Goal: Task Accomplishment & Management: Complete application form

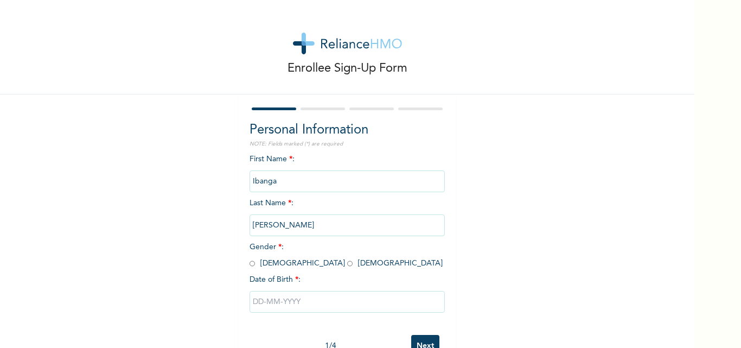
click at [249, 265] on input "radio" at bounding box center [251, 263] width 5 height 10
radio input "true"
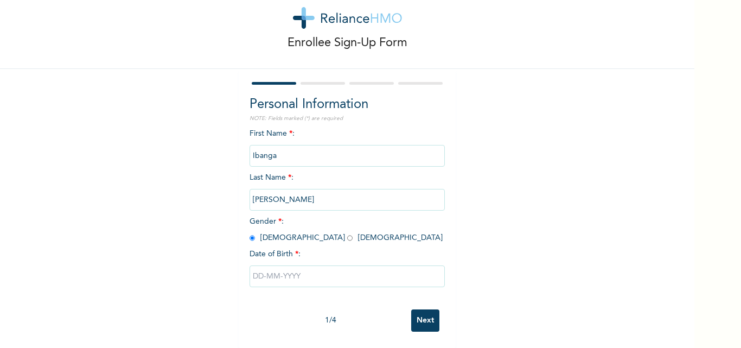
scroll to position [34, 0]
click at [249, 267] on input "text" at bounding box center [346, 276] width 195 height 22
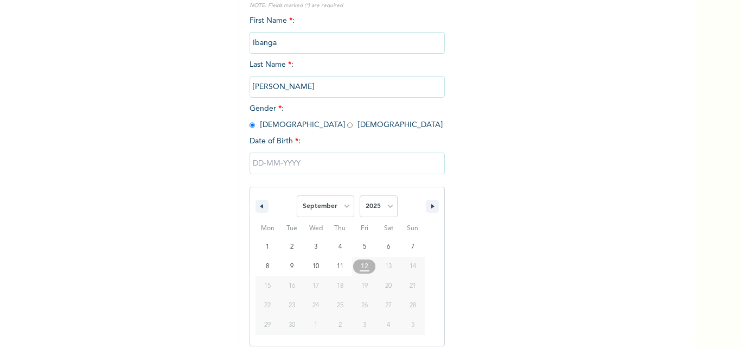
scroll to position [145, 0]
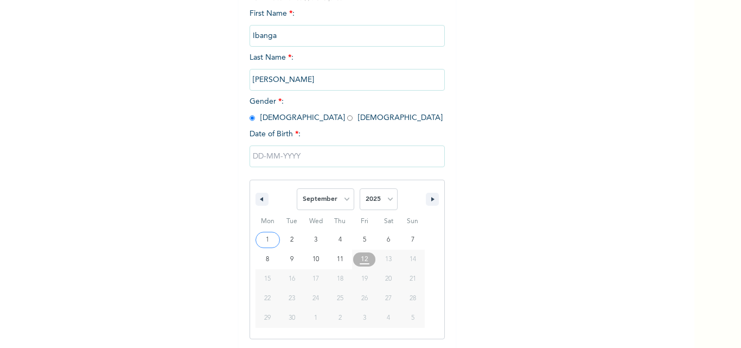
click at [289, 218] on span "Tue" at bounding box center [292, 221] width 24 height 17
click at [342, 200] on select "January February March April May June July August September October November De…" at bounding box center [325, 199] width 57 height 22
select select "4"
click at [297, 189] on select "January February March April May June July August September October November De…" at bounding box center [325, 199] width 57 height 22
click at [386, 201] on select "2025 2024 2023 2022 2021 2020 2019 2018 2017 2016 2015 2014 2013 2012 2011 2010…" at bounding box center [378, 199] width 38 height 22
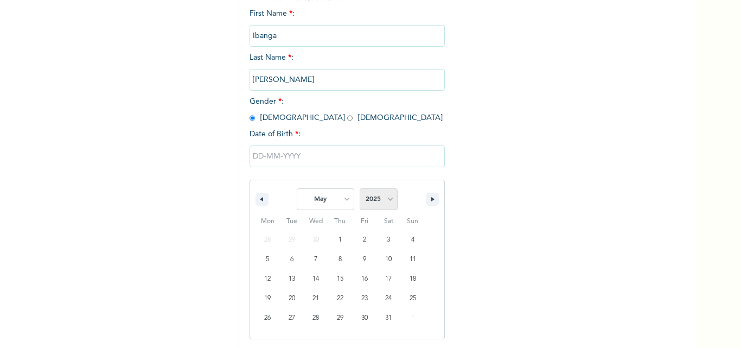
select select "1969"
click at [359, 189] on select "2025 2024 2023 2022 2021 2020 2019 2018 2017 2016 2015 2014 2013 2012 2011 2010…" at bounding box center [378, 199] width 38 height 22
type input "[DATE]"
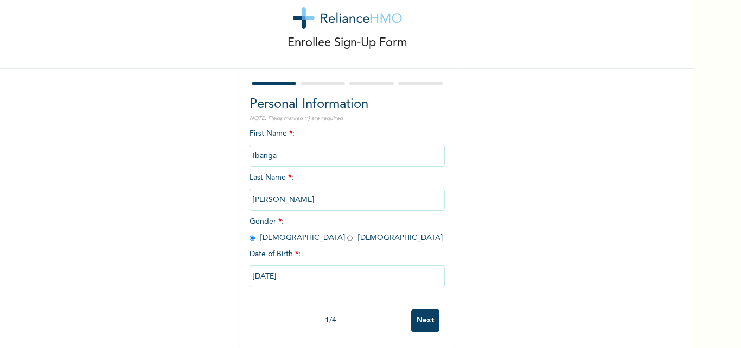
click at [422, 312] on input "Next" at bounding box center [425, 320] width 28 height 22
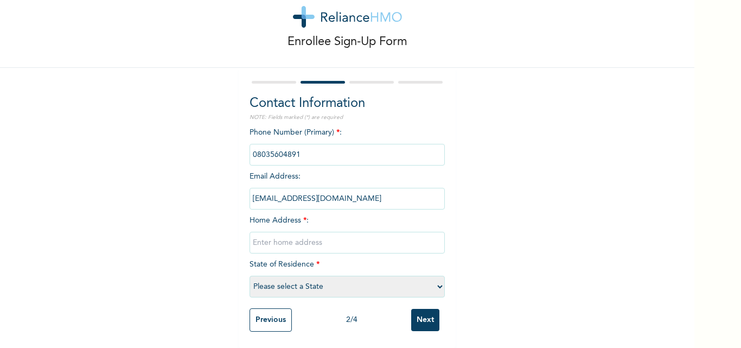
click at [252, 233] on input "text" at bounding box center [346, 243] width 195 height 22
type input "G22, U2, [GEOGRAPHIC_DATA], Phase 4, [GEOGRAPHIC_DATA], by general paints bus-s…"
click at [436, 279] on select "Please select a State [PERSON_NAME] (FCT) [PERSON_NAME] Ibom [GEOGRAPHIC_DATA] …" at bounding box center [346, 286] width 195 height 22
select select "25"
click at [249, 275] on select "Please select a State [PERSON_NAME] (FCT) [PERSON_NAME] Ibom [GEOGRAPHIC_DATA] …" at bounding box center [346, 286] width 195 height 22
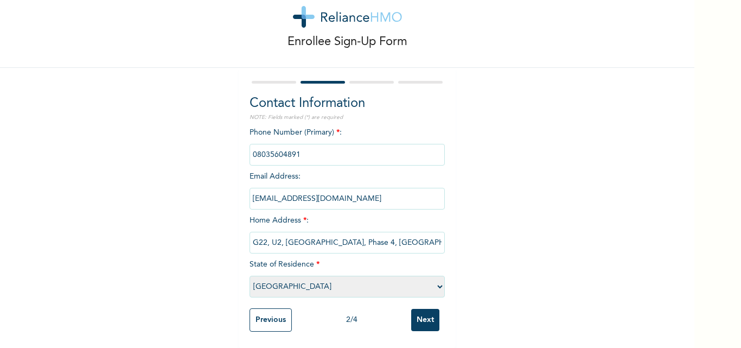
click at [427, 312] on input "Next" at bounding box center [425, 320] width 28 height 22
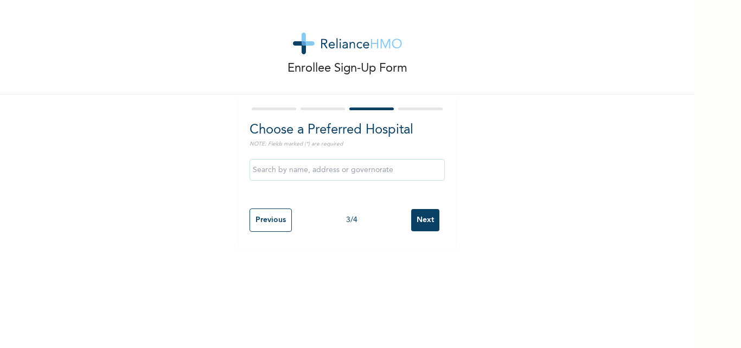
scroll to position [0, 0]
click at [253, 171] on input "text" at bounding box center [346, 170] width 195 height 22
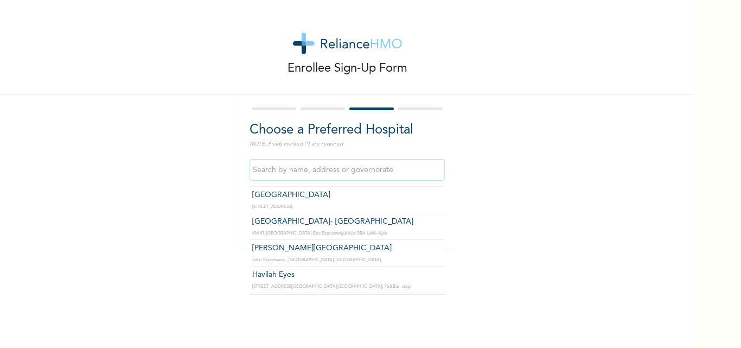
scroll to position [564, 0]
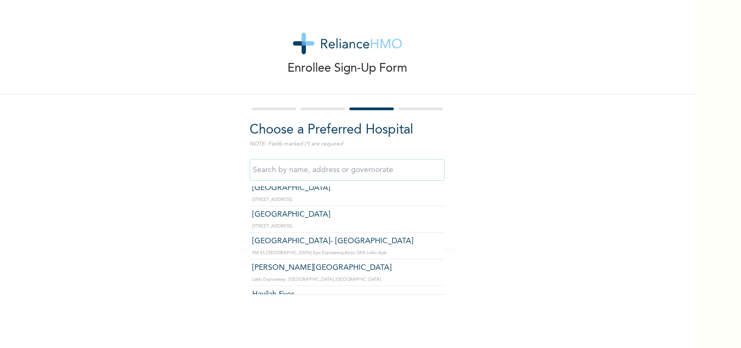
type input "[PERSON_NAME][GEOGRAPHIC_DATA]"
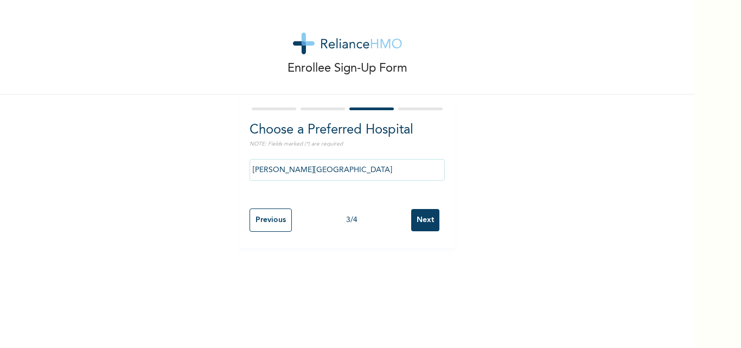
click at [417, 221] on input "Next" at bounding box center [425, 220] width 28 height 22
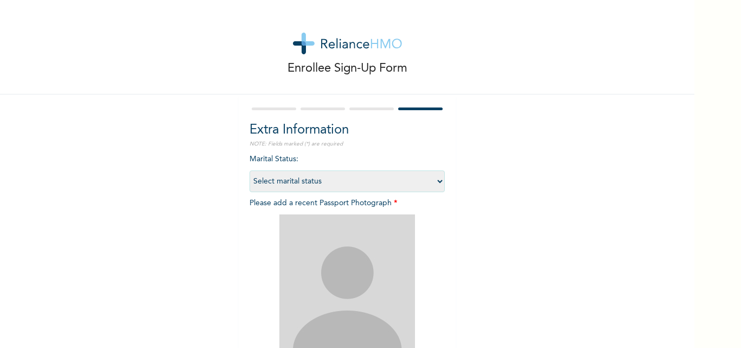
click at [436, 181] on select "Select marital status [DEMOGRAPHIC_DATA] Married [DEMOGRAPHIC_DATA] Widow/[DEMO…" at bounding box center [346, 181] width 195 height 22
select select "2"
click at [249, 170] on select "Select marital status [DEMOGRAPHIC_DATA] Married [DEMOGRAPHIC_DATA] Widow/[DEMO…" at bounding box center [346, 181] width 195 height 22
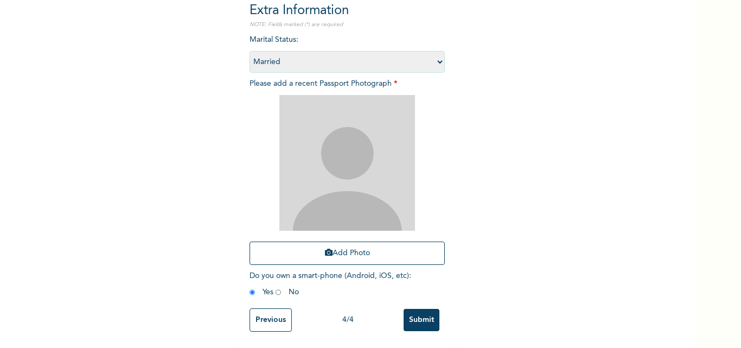
scroll to position [127, 0]
drag, startPoint x: 319, startPoint y: 166, endPoint x: 491, endPoint y: 244, distance: 188.8
click at [491, 244] on div "Enrollee Sign-Up Form Extra Information NOTE: Fields marked (*) are required Ma…" at bounding box center [347, 114] width 694 height 467
click at [342, 245] on button "Add Photo" at bounding box center [346, 252] width 195 height 23
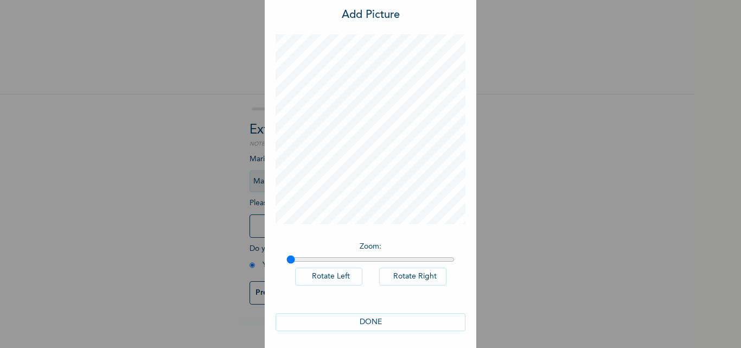
scroll to position [31, 0]
click at [375, 317] on button "DONE" at bounding box center [370, 318] width 190 height 18
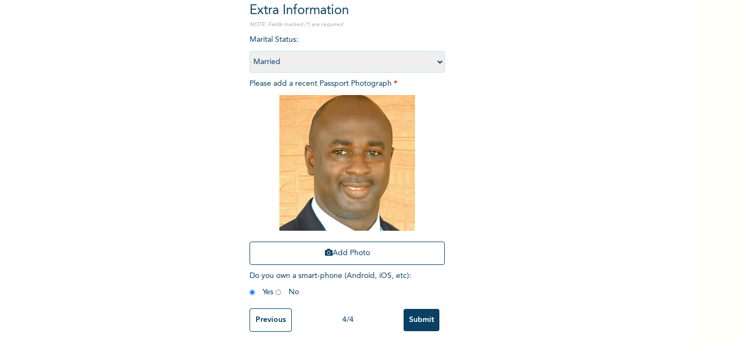
scroll to position [127, 0]
click at [417, 312] on input "Submit" at bounding box center [421, 320] width 36 height 22
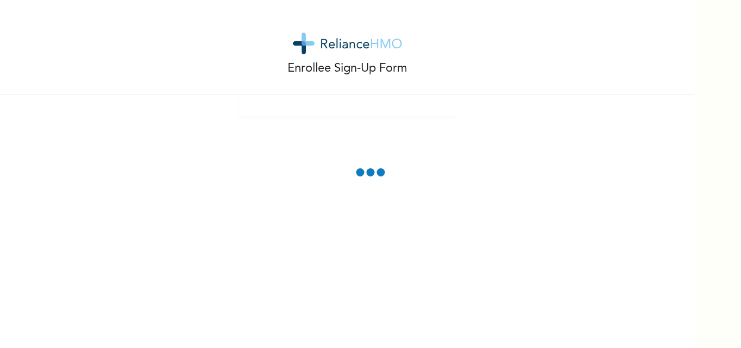
scroll to position [0, 0]
